Goal: Navigation & Orientation: Find specific page/section

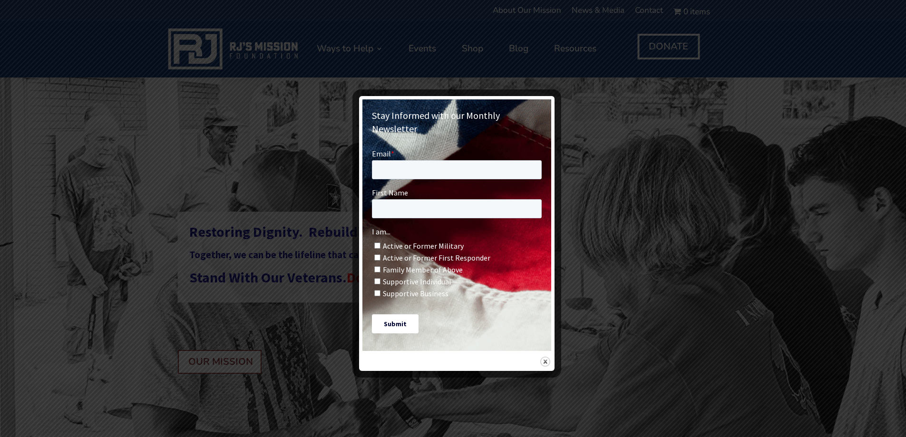
click at [222, 117] on div at bounding box center [453, 218] width 906 height 437
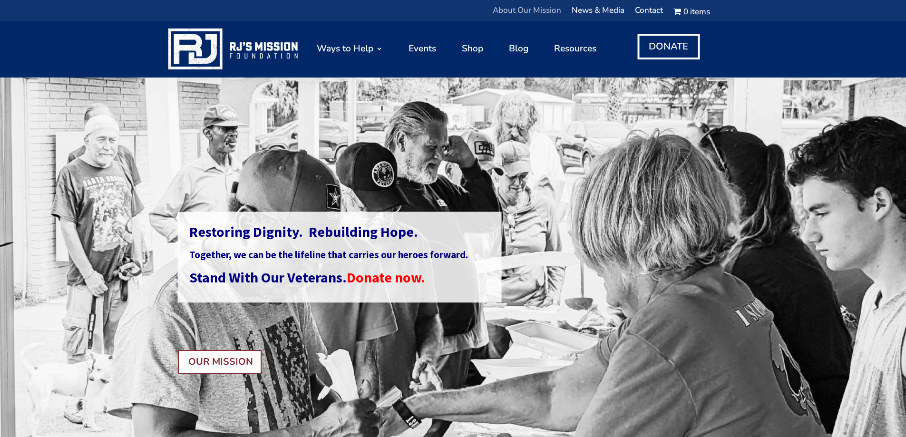
click at [549, 11] on link "About Our Mission" at bounding box center [527, 13] width 68 height 12
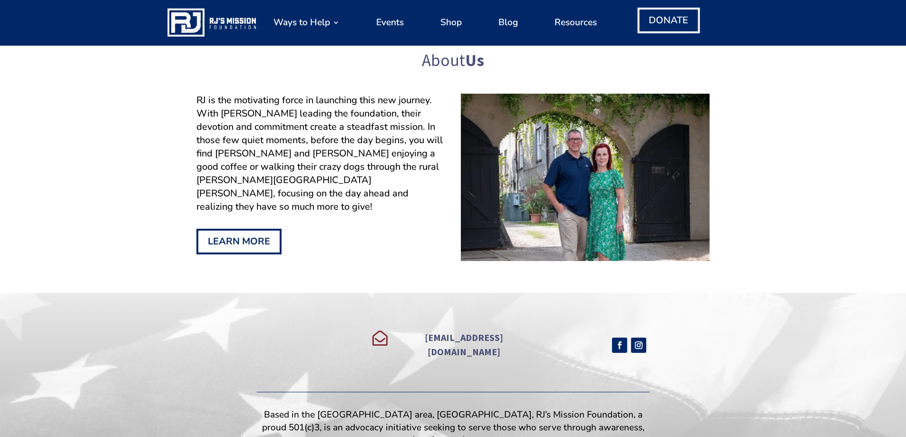
scroll to position [904, 0]
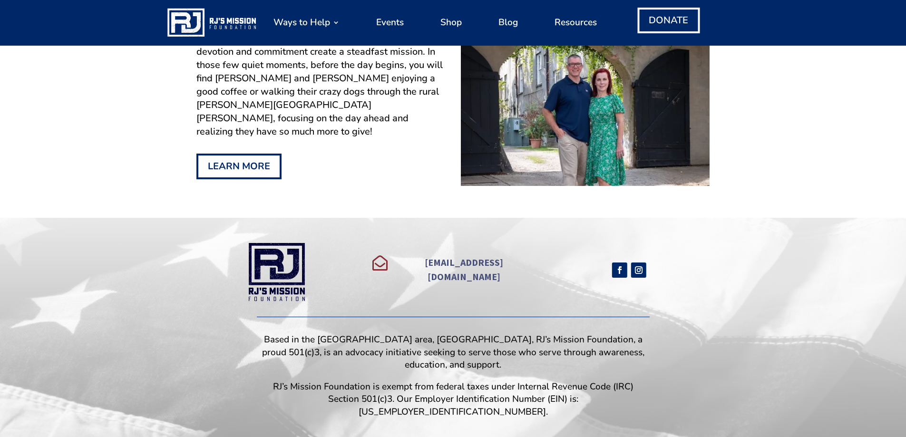
click at [446, 268] on span "[EMAIL_ADDRESS][DOMAIN_NAME]" at bounding box center [464, 269] width 78 height 26
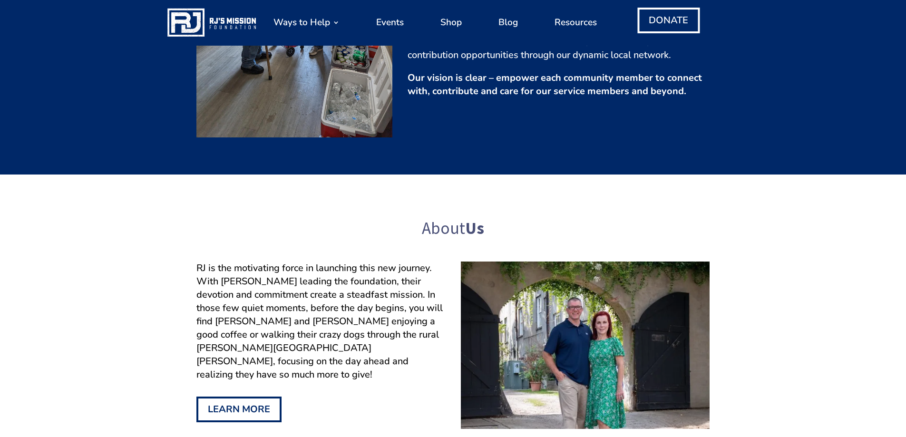
scroll to position [512, 0]
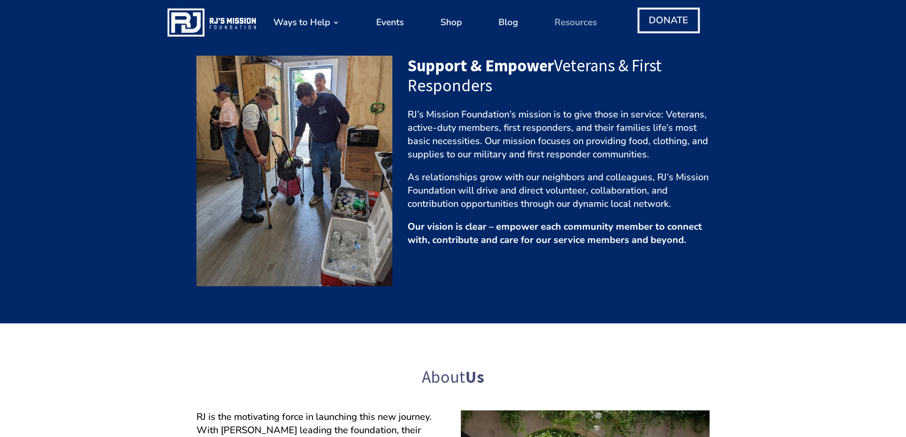
click at [569, 20] on link "Resources" at bounding box center [576, 22] width 42 height 36
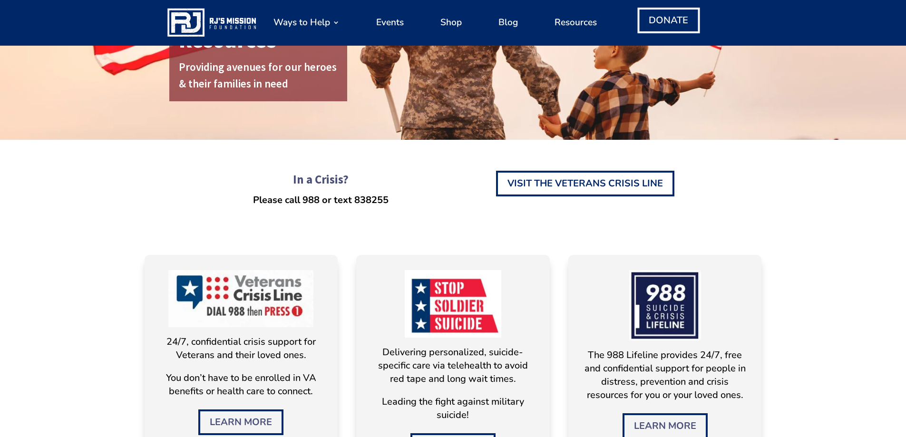
scroll to position [2, 0]
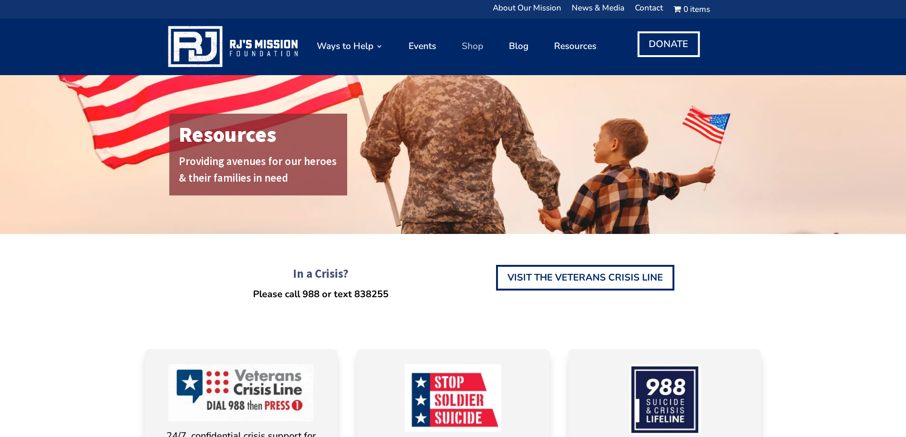
click at [471, 43] on link "Shop" at bounding box center [472, 46] width 21 height 47
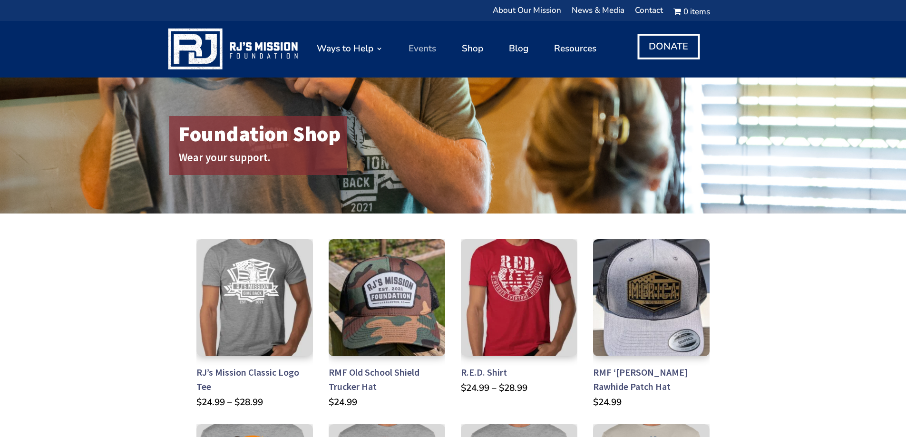
click at [430, 45] on link "Events" at bounding box center [423, 48] width 28 height 47
